Goal: Task Accomplishment & Management: Manage account settings

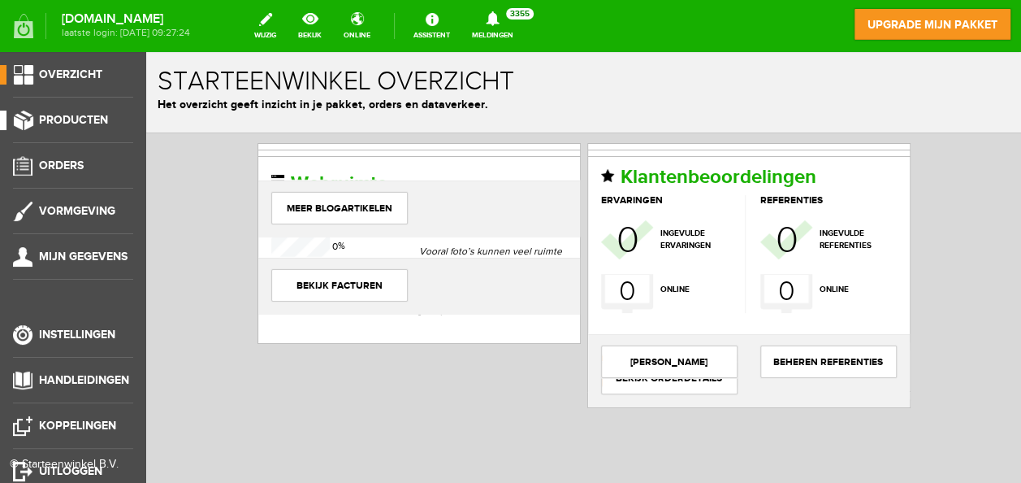
click at [69, 124] on span "Producten" at bounding box center [73, 120] width 69 height 14
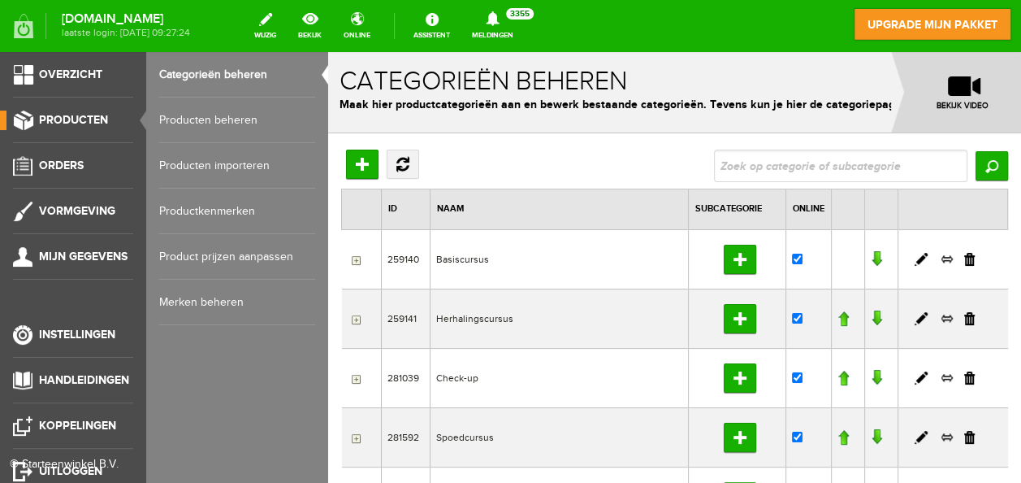
click at [194, 115] on link "Producten beheren" at bounding box center [237, 121] width 156 height 46
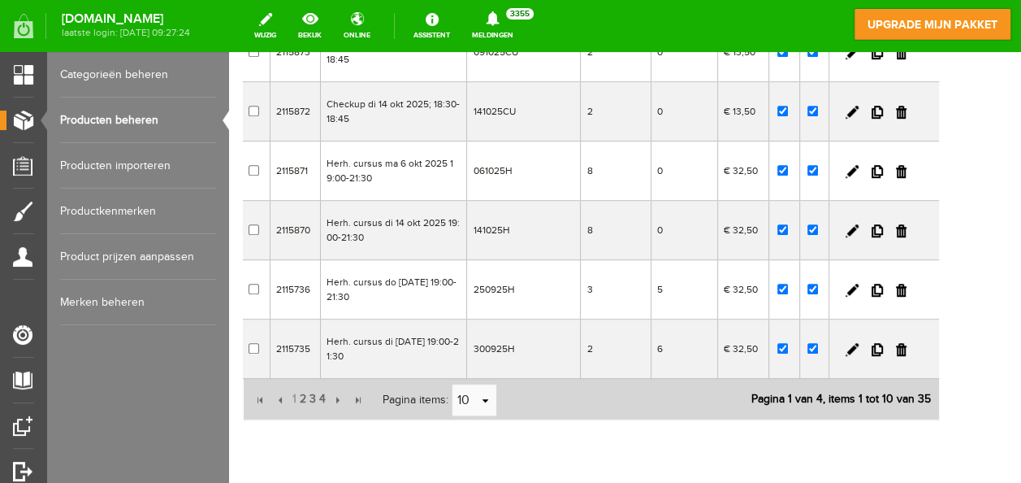
scroll to position [476, 0]
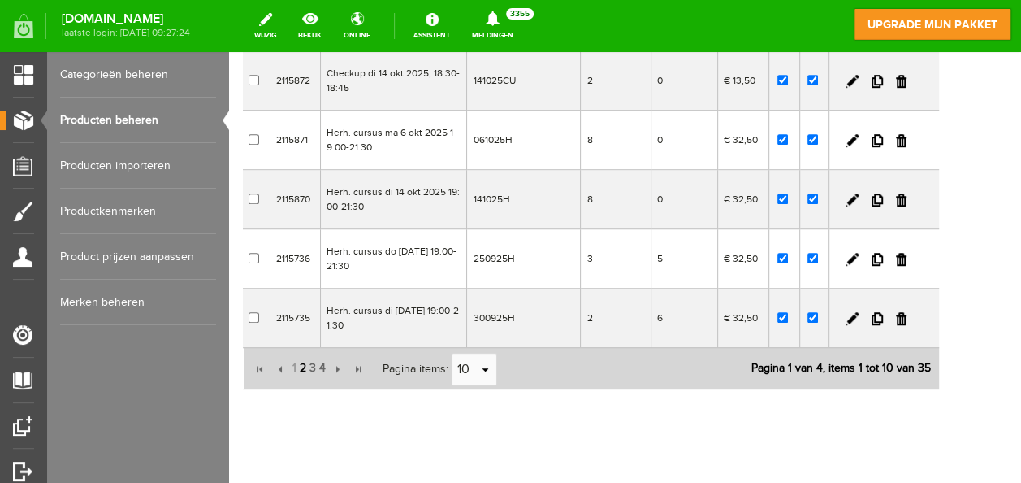
click at [301, 358] on span "2" at bounding box center [303, 368] width 10 height 33
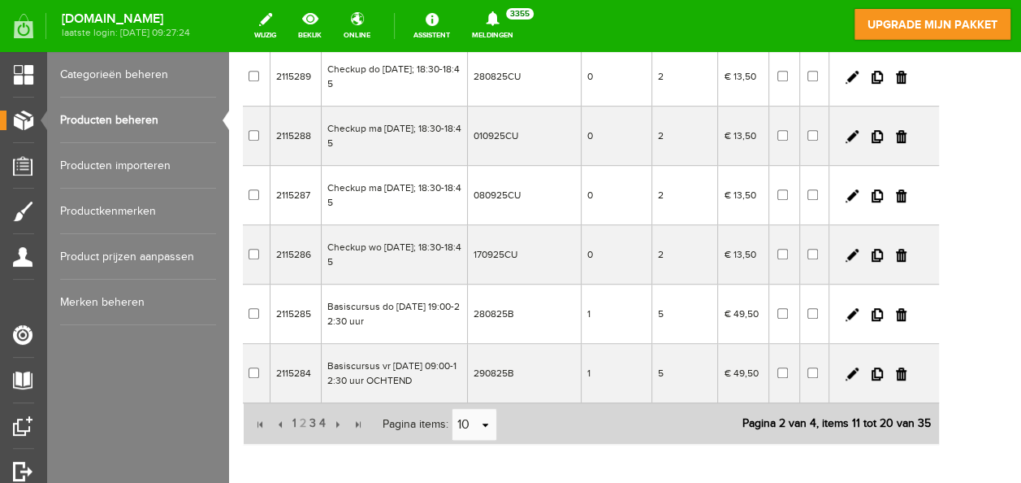
scroll to position [432, 0]
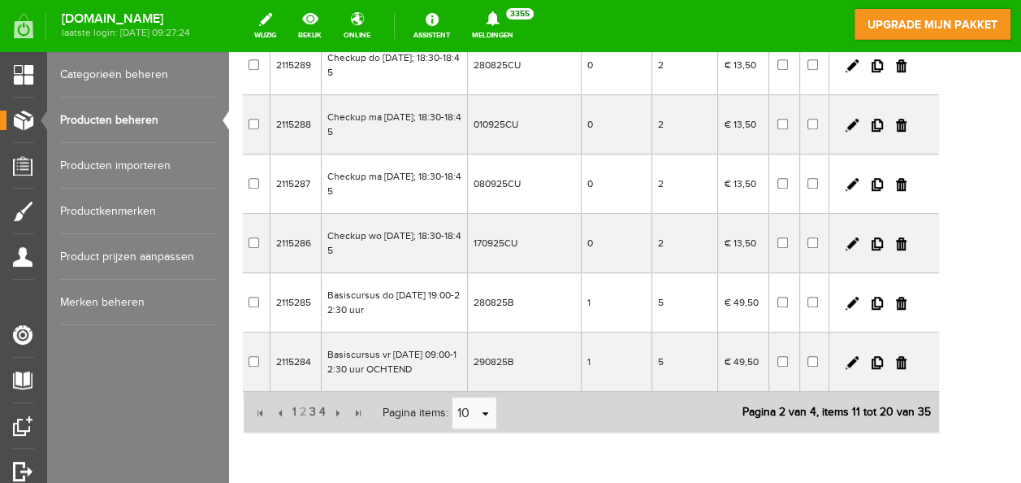
drag, startPoint x: 1014, startPoint y: 297, endPoint x: 1250, endPoint y: 332, distance: 238.1
click at [293, 405] on span "1" at bounding box center [294, 412] width 7 height 33
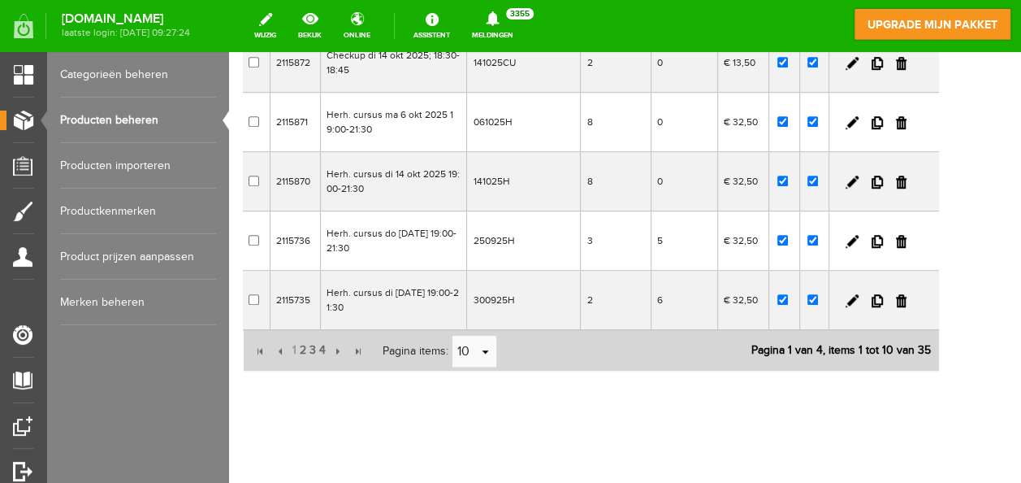
scroll to position [501, 0]
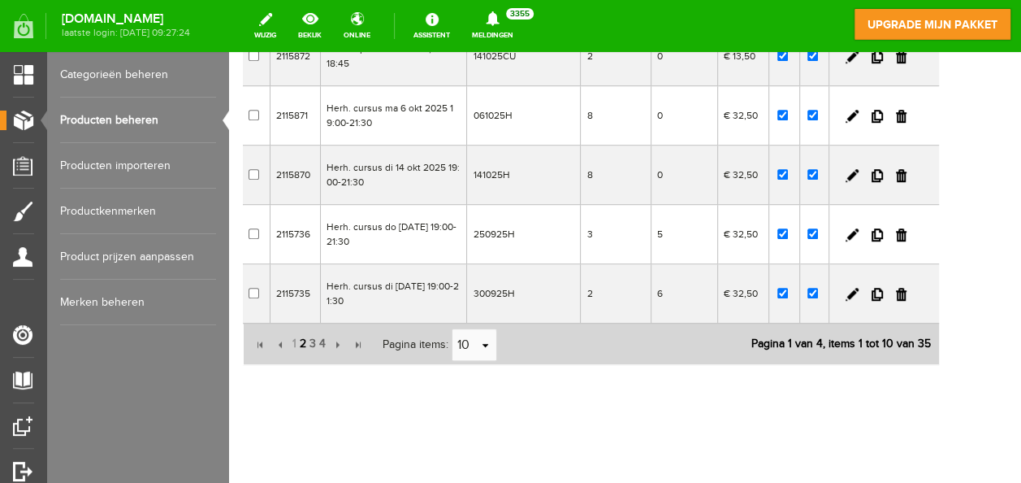
click at [301, 341] on span "2" at bounding box center [303, 343] width 10 height 33
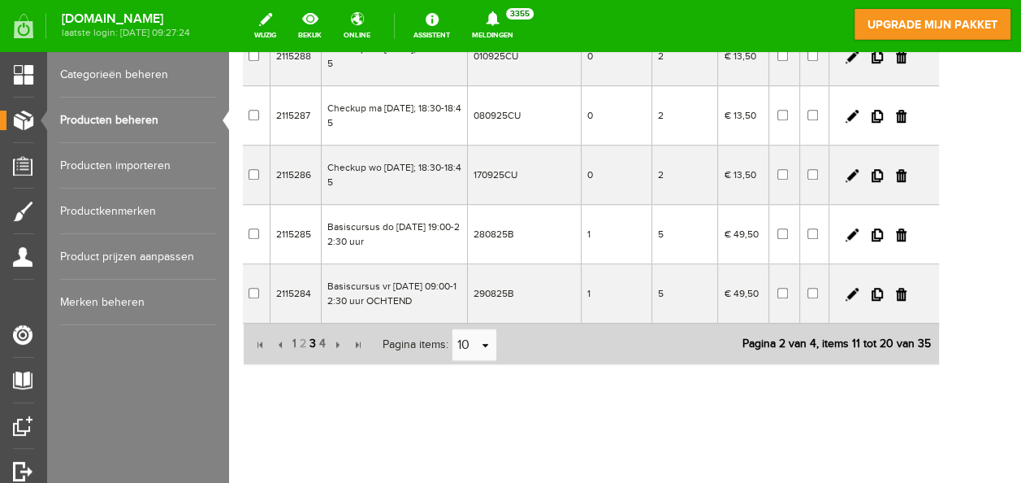
click at [315, 340] on span "3" at bounding box center [313, 343] width 10 height 33
drag, startPoint x: 1017, startPoint y: 329, endPoint x: 1260, endPoint y: 432, distance: 264.7
click at [365, 5] on div "[DOMAIN_NAME] laatste login: [DATE] 09:27:24 wijzig bekijk online Assistent Mel…" at bounding box center [510, 22] width 1021 height 44
click at [332, 16] on link "bekijk" at bounding box center [309, 26] width 43 height 36
